Goal: Check status: Check status

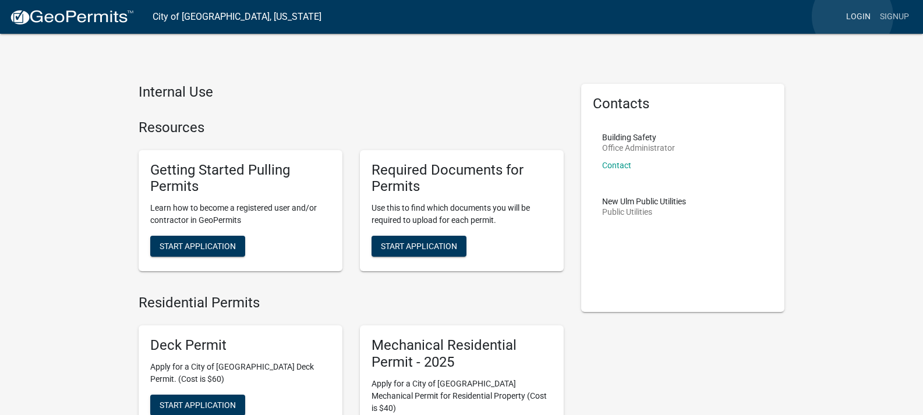
click at [853, 17] on link "Login" at bounding box center [858, 17] width 34 height 22
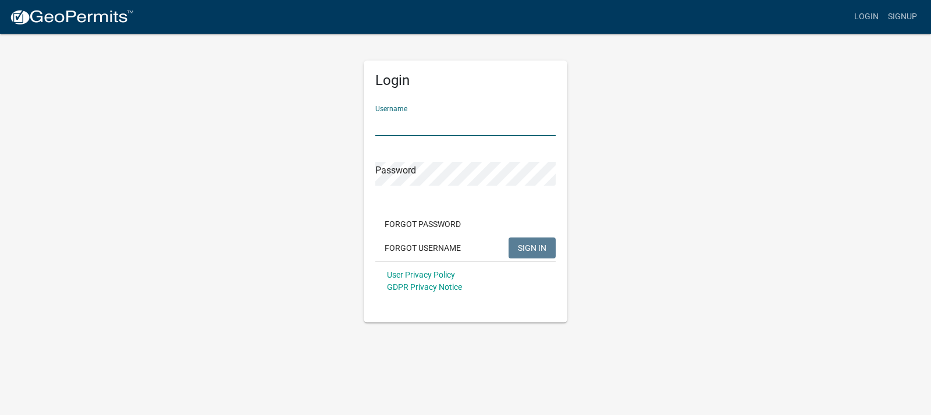
click at [476, 123] on input "Username" at bounding box center [466, 124] width 180 height 24
type input "PuhlmannLumber"
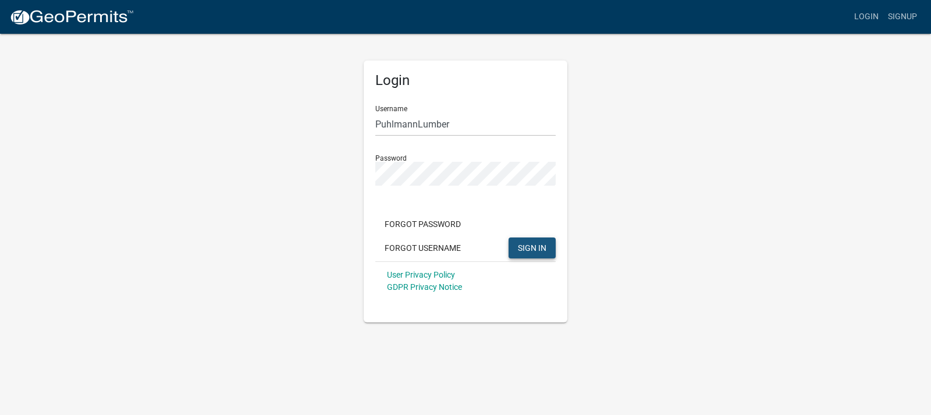
click at [552, 241] on button "SIGN IN" at bounding box center [532, 248] width 47 height 21
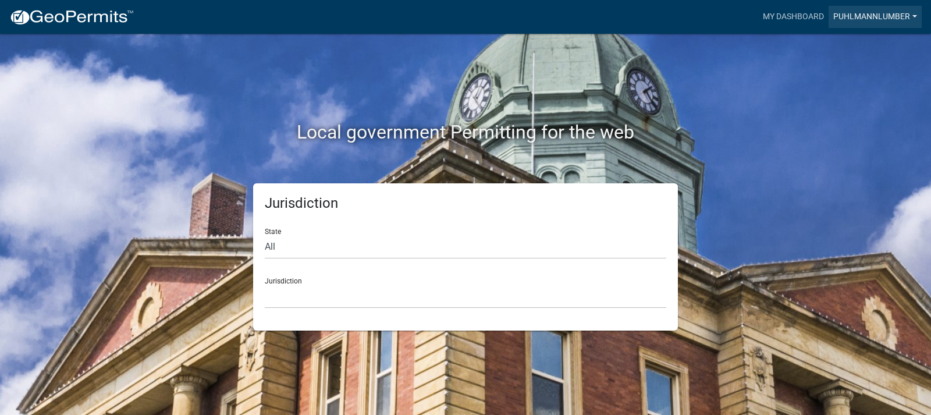
click at [842, 15] on link "Puhlmannlumber" at bounding box center [875, 17] width 93 height 22
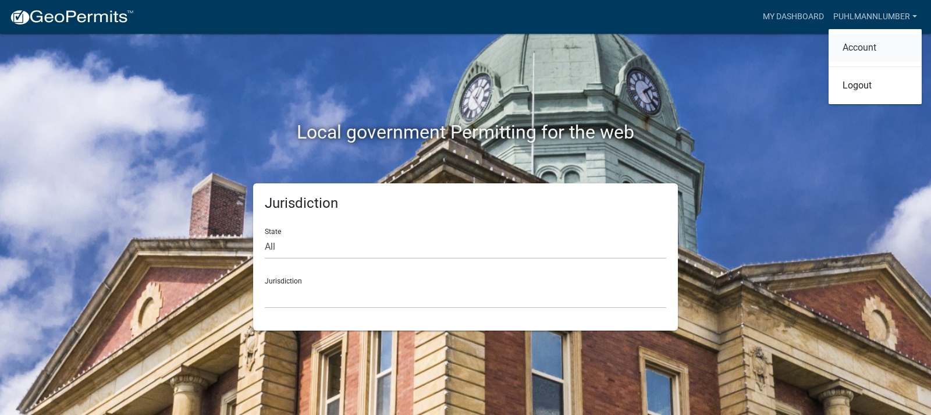
click at [853, 44] on link "Account" at bounding box center [875, 48] width 93 height 28
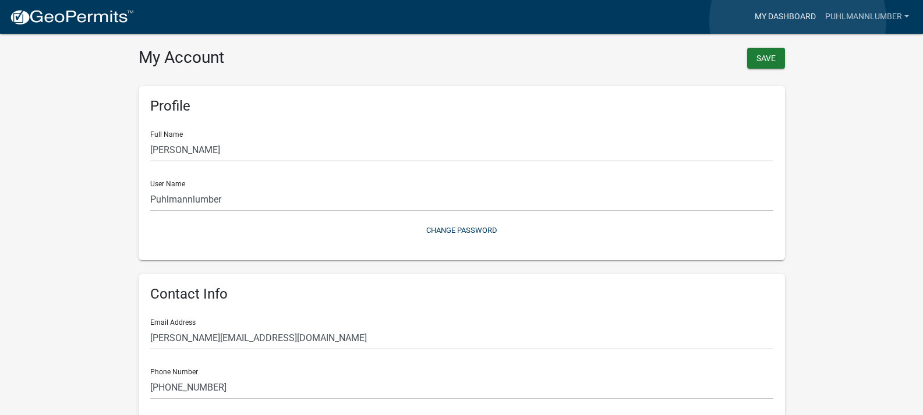
click at [798, 20] on link "My Dashboard" at bounding box center [785, 17] width 70 height 22
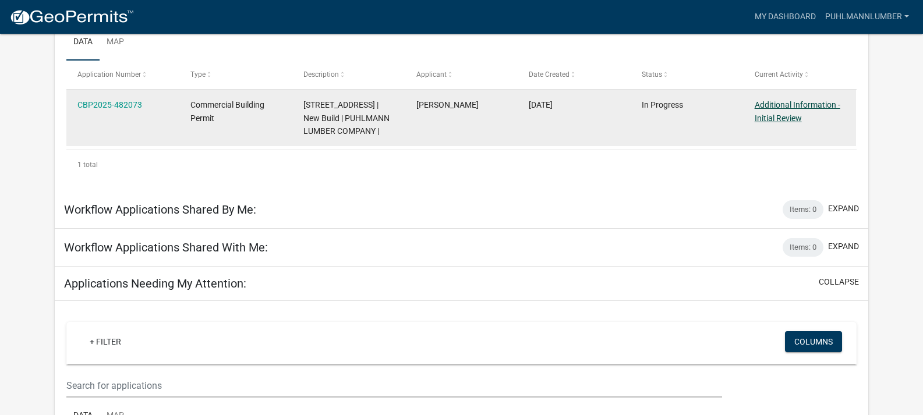
scroll to position [171, 0]
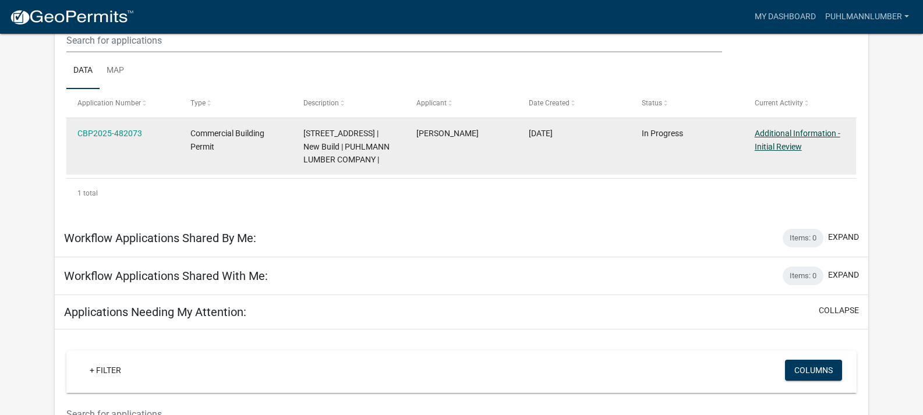
click at [777, 130] on link "Additional Information - Initial Review" at bounding box center [797, 140] width 86 height 23
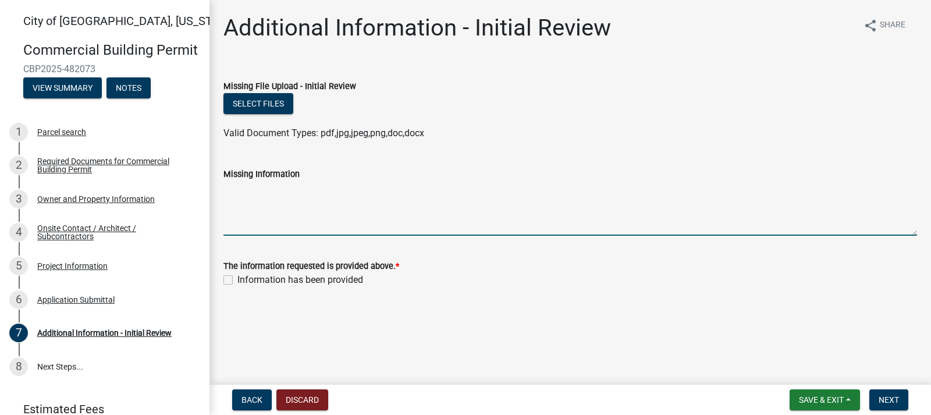
click at [263, 207] on textarea "Missing Information" at bounding box center [571, 208] width 694 height 55
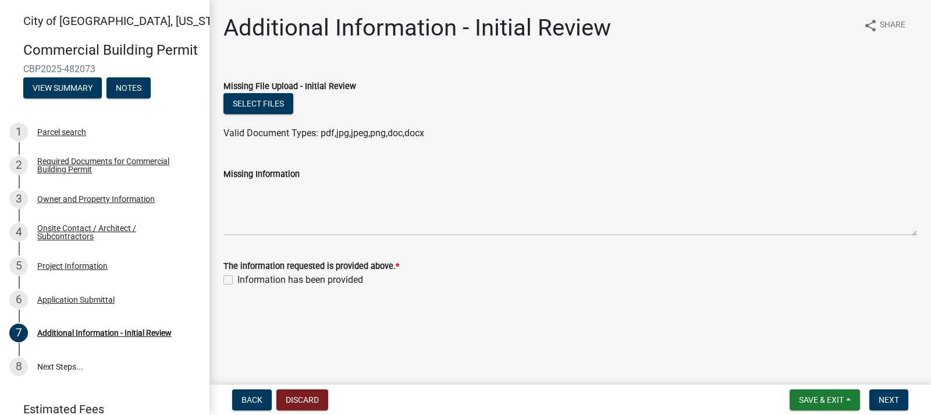
click at [260, 150] on wm-data-entity-input "Missing File Upload - Initial Review Select files Valid Document Types: pdf,jpg…" at bounding box center [571, 108] width 694 height 86
